Goal: Information Seeking & Learning: Learn about a topic

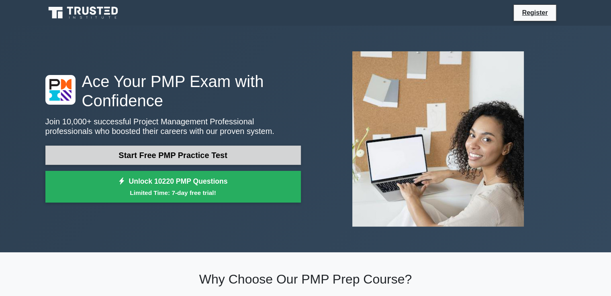
click at [284, 152] on link "Start Free PMP Practice Test" at bounding box center [172, 155] width 255 height 19
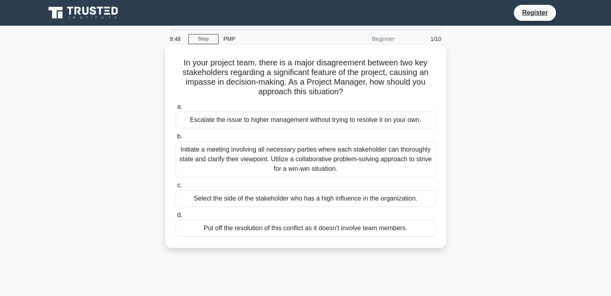
click at [374, 123] on div "Escalate the issue to higher management without trying to resolve it on your ow…" at bounding box center [306, 120] width 260 height 17
click at [176, 110] on input "a. Escalate the issue to higher management without trying to resolve it on your…" at bounding box center [176, 106] width 0 height 5
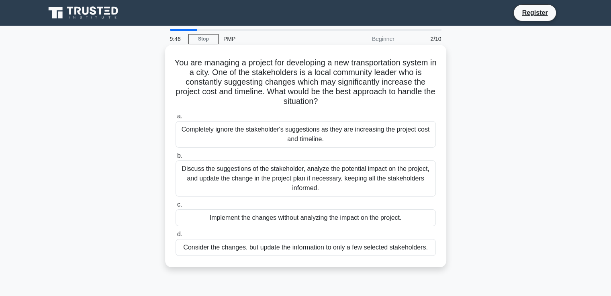
click at [362, 140] on div "Completely ignore the stakeholder's suggestions as they are increasing the proj…" at bounding box center [306, 134] width 260 height 27
click at [176, 119] on input "a. Completely ignore the stakeholder's suggestions as they are increasing the p…" at bounding box center [176, 116] width 0 height 5
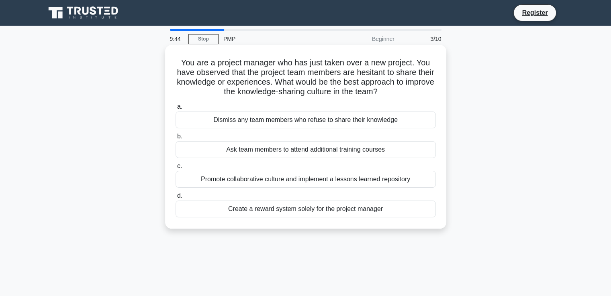
click at [356, 149] on div "Ask team members to attend additional training courses" at bounding box center [306, 149] width 260 height 17
click at [176, 139] on input "b. Ask team members to attend additional training courses" at bounding box center [176, 136] width 0 height 5
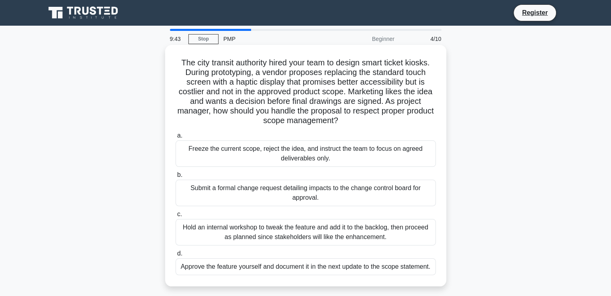
click at [312, 195] on div "Submit a formal change request detailing impacts to the change control board fo…" at bounding box center [306, 193] width 260 height 27
click at [176, 178] on input "b. Submit a formal change request detailing impacts to the change control board…" at bounding box center [176, 175] width 0 height 5
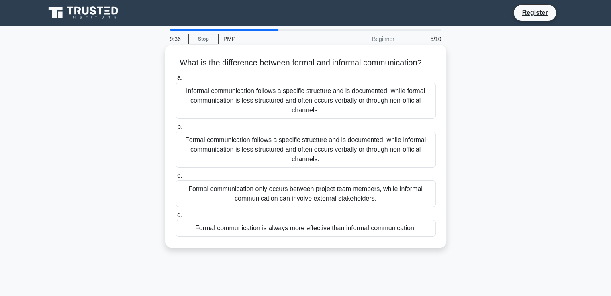
click at [313, 110] on div "Informal communication follows a specific structure and is documented, while fo…" at bounding box center [306, 101] width 260 height 36
click at [176, 81] on input "a. Informal communication follows a specific structure and is documented, while…" at bounding box center [176, 78] width 0 height 5
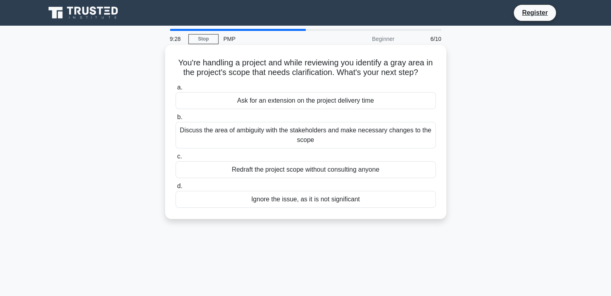
click at [305, 139] on div "Discuss the area of ambiguity with the stakeholders and make necessary changes …" at bounding box center [306, 135] width 260 height 27
click at [176, 120] on input "b. Discuss the area of ambiguity with the stakeholders and make necessary chang…" at bounding box center [176, 117] width 0 height 5
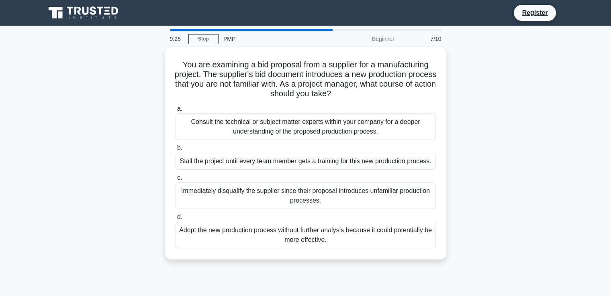
click at [305, 139] on div "a. Consult the technical or subject matter experts within your company for a de…" at bounding box center [306, 176] width 270 height 148
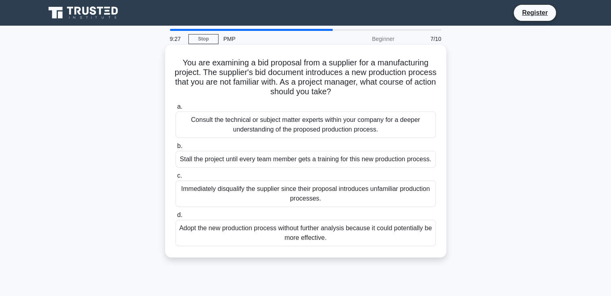
click at [305, 130] on div "Consult the technical or subject matter experts within your company for a deepe…" at bounding box center [306, 125] width 260 height 27
click at [176, 110] on input "a. Consult the technical or subject matter experts within your company for a de…" at bounding box center [176, 106] width 0 height 5
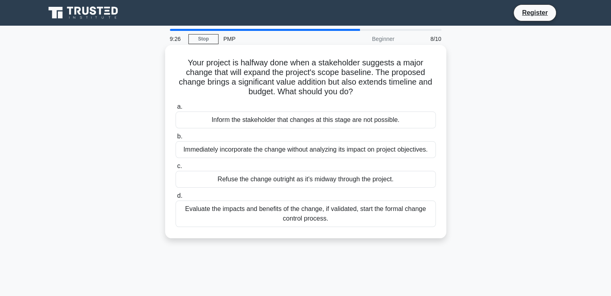
click at [317, 124] on div "Inform the stakeholder that changes at this stage are not possible." at bounding box center [306, 120] width 260 height 17
click at [176, 110] on input "a. Inform the stakeholder that changes at this stage are not possible." at bounding box center [176, 106] width 0 height 5
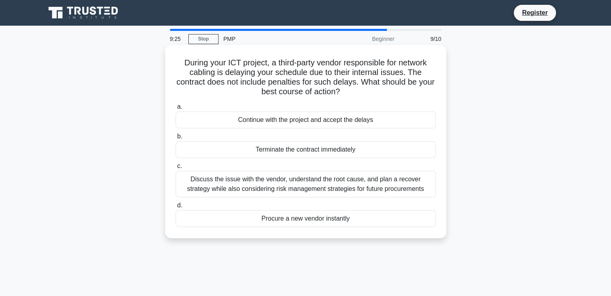
click at [317, 124] on div "Continue with the project and accept the delays" at bounding box center [306, 120] width 260 height 17
click at [176, 110] on input "a. Continue with the project and accept the delays" at bounding box center [176, 106] width 0 height 5
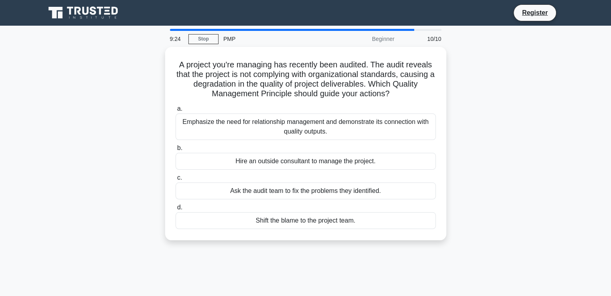
click at [317, 124] on div "Emphasize the need for relationship management and demonstrate its connection w…" at bounding box center [306, 127] width 260 height 27
click at [176, 112] on input "a. Emphasize the need for relationship management and demonstrate its connectio…" at bounding box center [176, 108] width 0 height 5
